Goal: Task Accomplishment & Management: Manage account settings

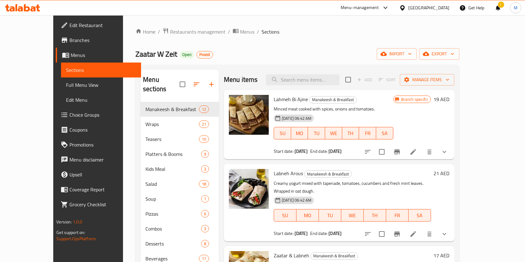
scroll to position [87, 0]
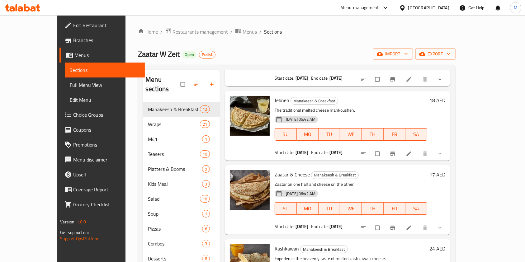
scroll to position [332, 0]
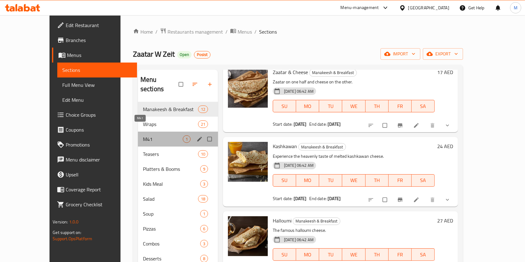
click at [143, 135] on span "M41" at bounding box center [163, 138] width 40 height 7
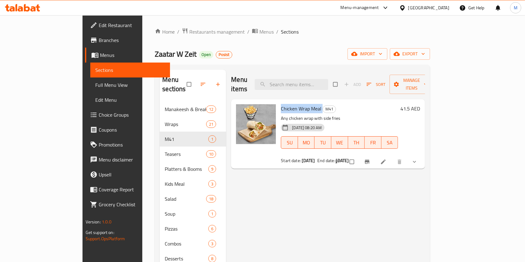
drag, startPoint x: 258, startPoint y: 98, endPoint x: 305, endPoint y: 94, distance: 47.1
click at [305, 102] on div "Chicken Wrap Meal M41 Any chicken wrap with side fries [DATE] 08:20 AM SU MO TU…" at bounding box center [339, 134] width 122 height 64
copy h6 "Chicken Wrap Meal"
click at [189, 29] on span "Restaurants management" at bounding box center [216, 31] width 55 height 7
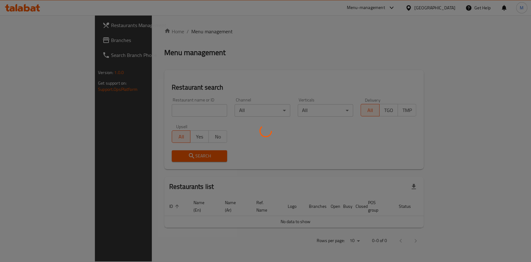
click at [36, 38] on div at bounding box center [265, 131] width 531 height 262
click at [36, 39] on div at bounding box center [265, 131] width 531 height 262
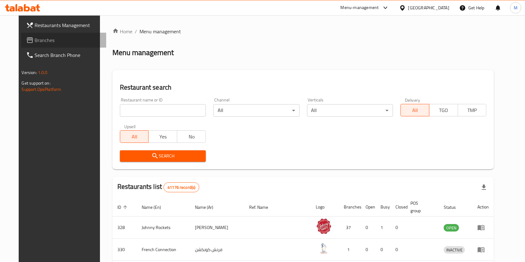
click at [36, 39] on span "Branches" at bounding box center [68, 39] width 67 height 7
